Goal: Find specific page/section: Find specific page/section

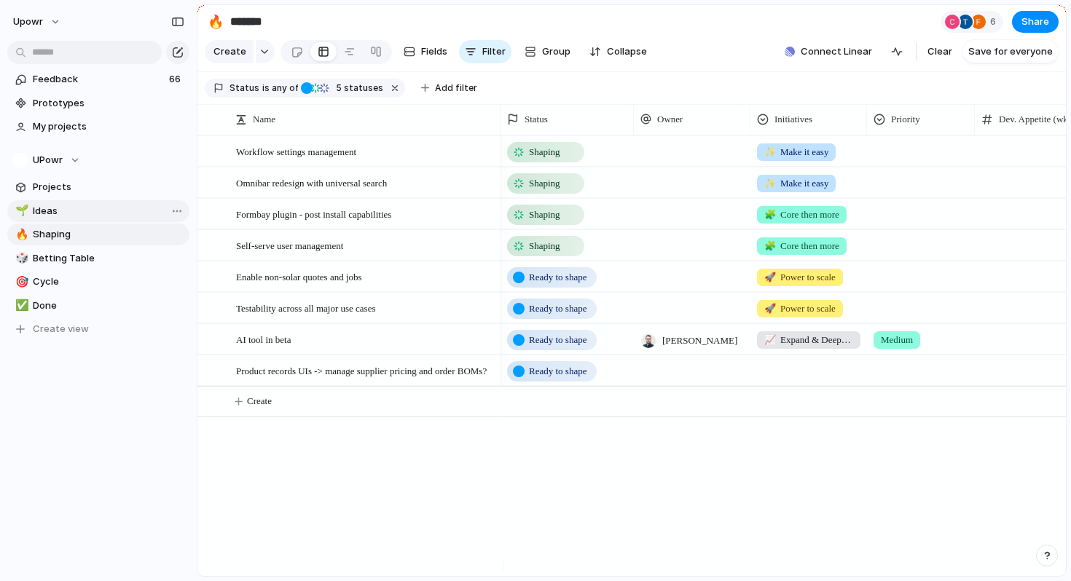
click at [97, 203] on link "🌱 Ideas" at bounding box center [98, 211] width 182 height 22
type input "*****"
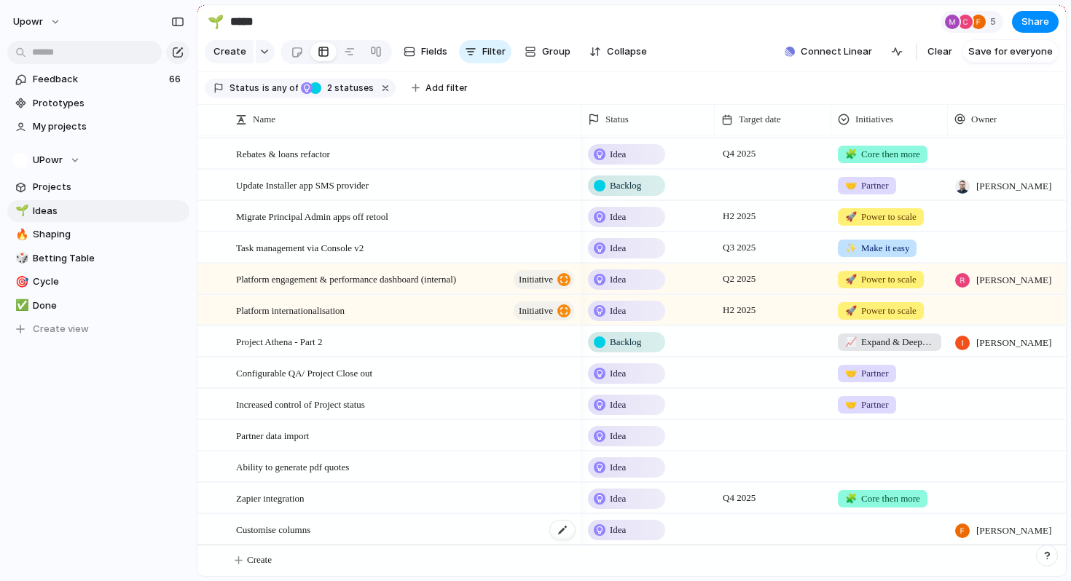
click at [307, 529] on span "Customise columns" at bounding box center [273, 529] width 74 height 17
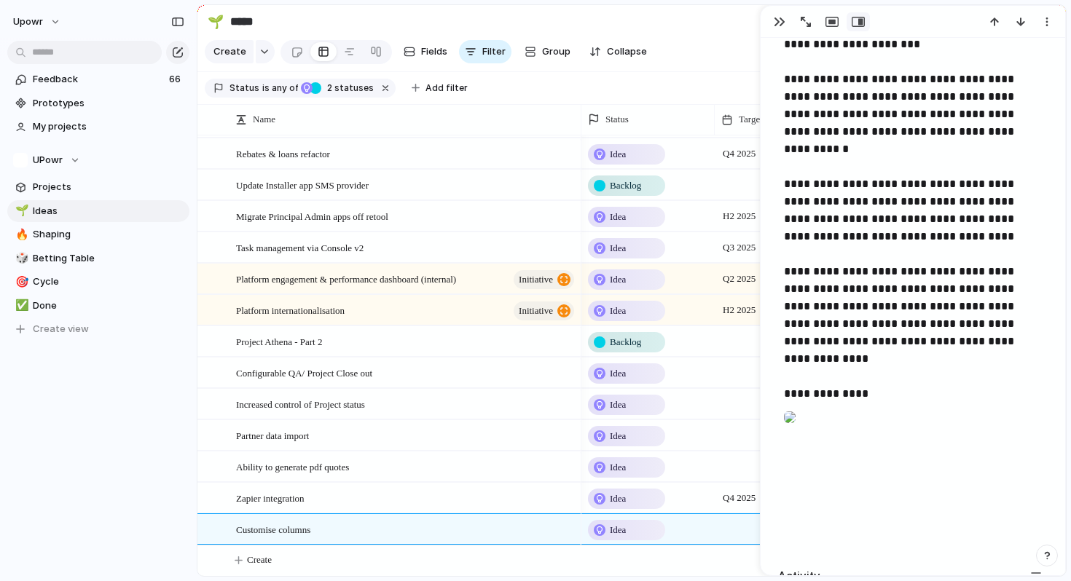
click at [795, 432] on div at bounding box center [790, 417] width 12 height 29
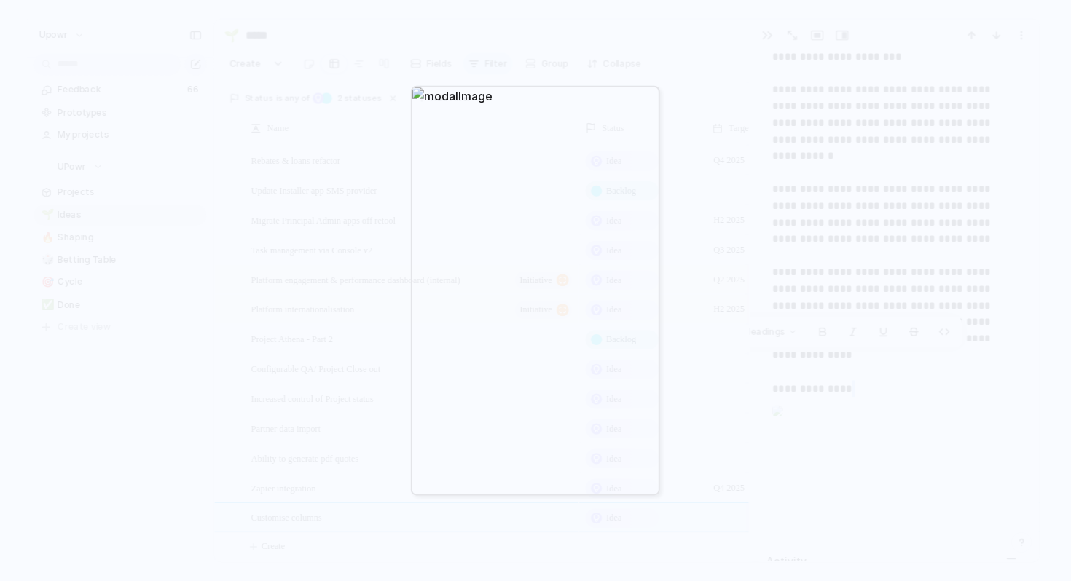
click at [762, 352] on div at bounding box center [535, 290] width 1071 height 581
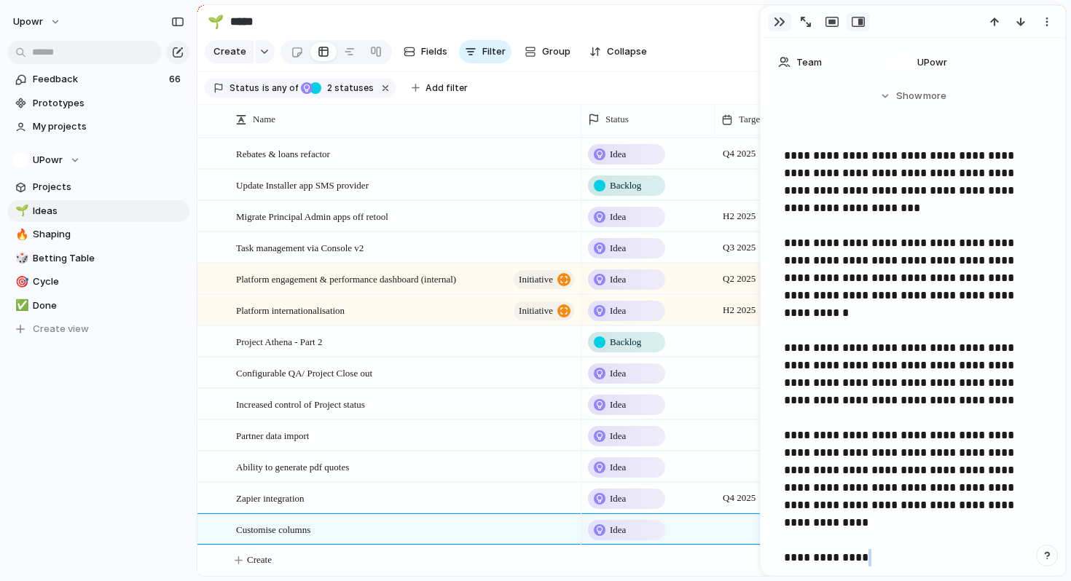
click at [777, 25] on div "button" at bounding box center [779, 22] width 12 height 12
